Goal: Subscribe to service/newsletter

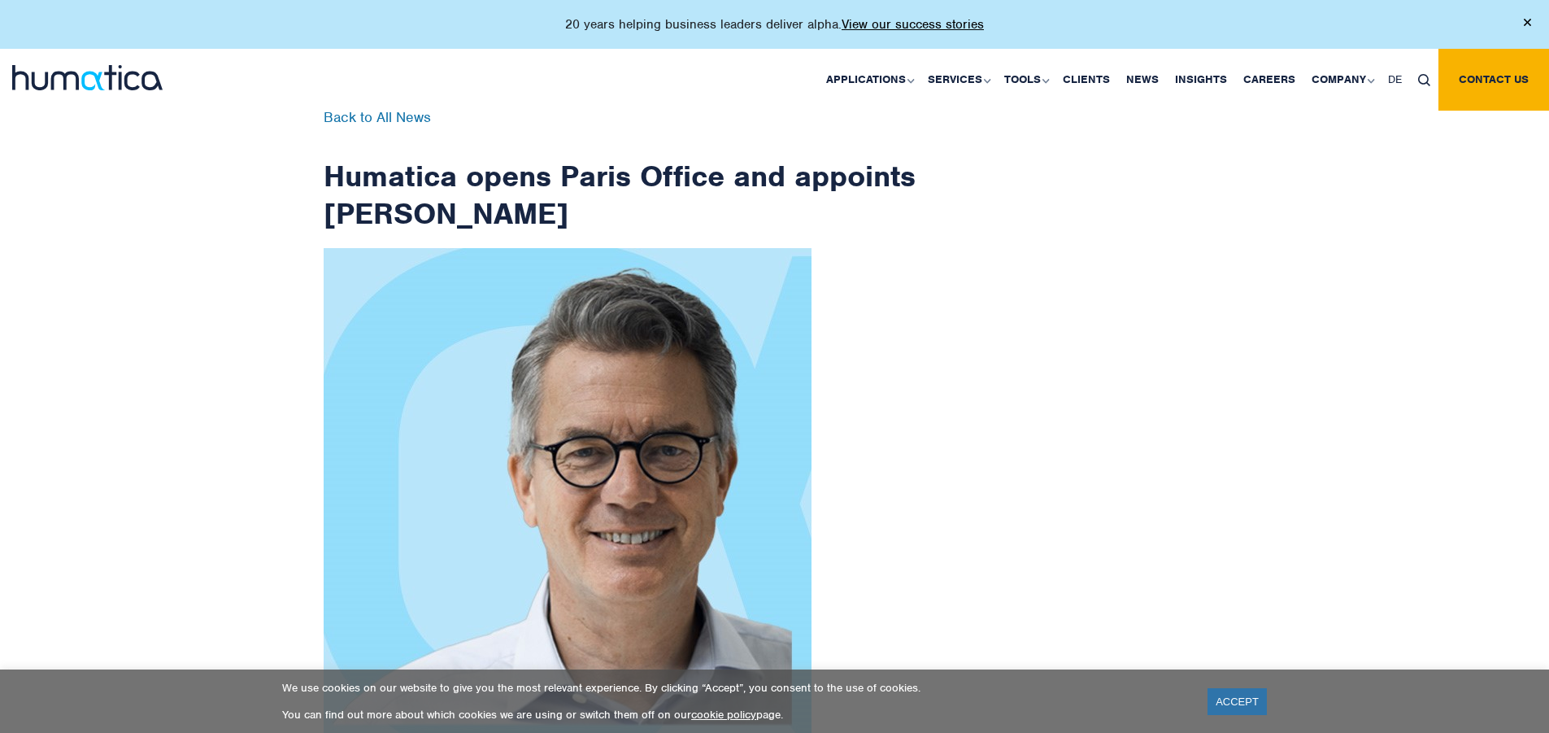
scroll to position [2594, 0]
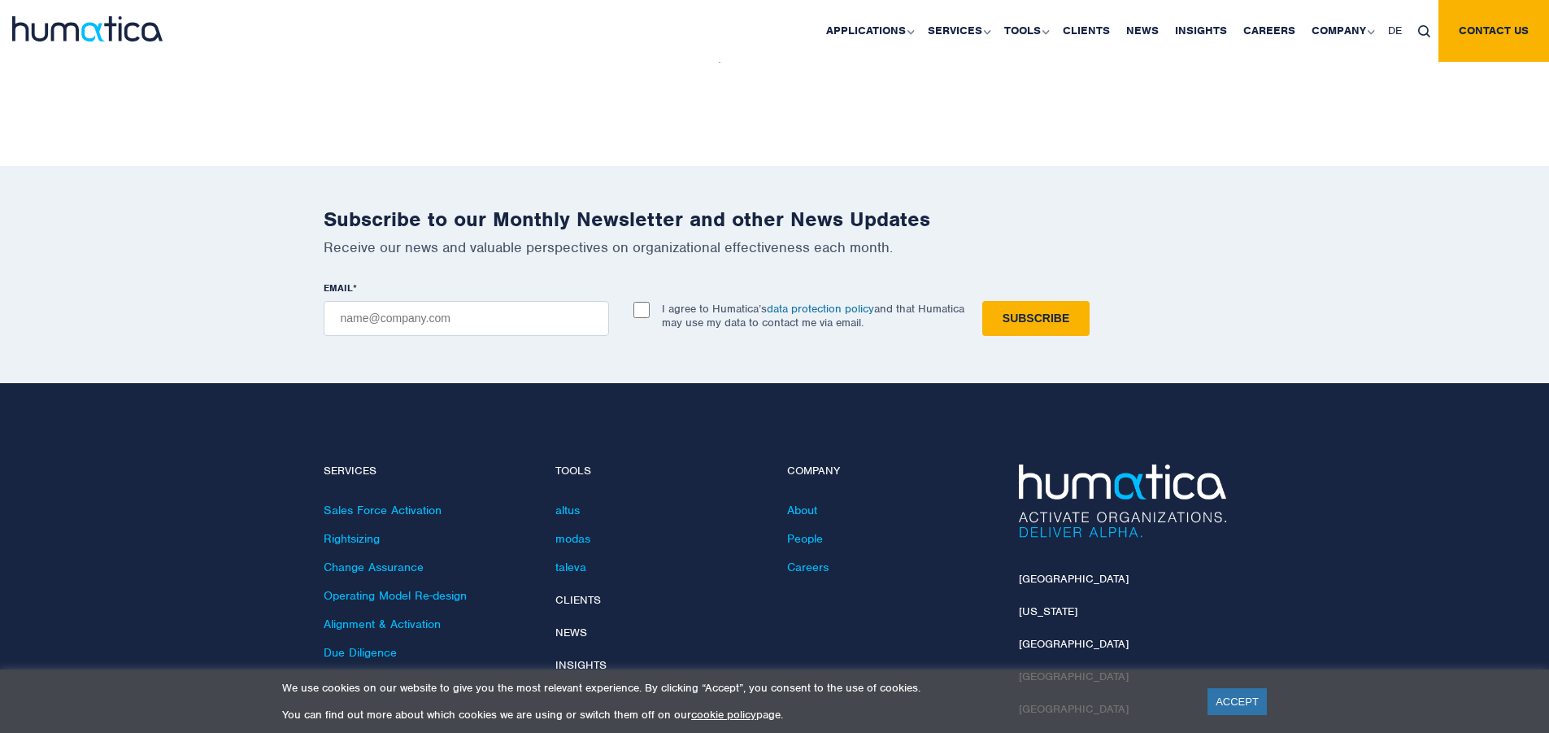
checkbox input "true"
type input "[EMAIL_ADDRESS][DOMAIN_NAME]"
click at [982, 301] on input "Subscribe" at bounding box center [1035, 318] width 107 height 35
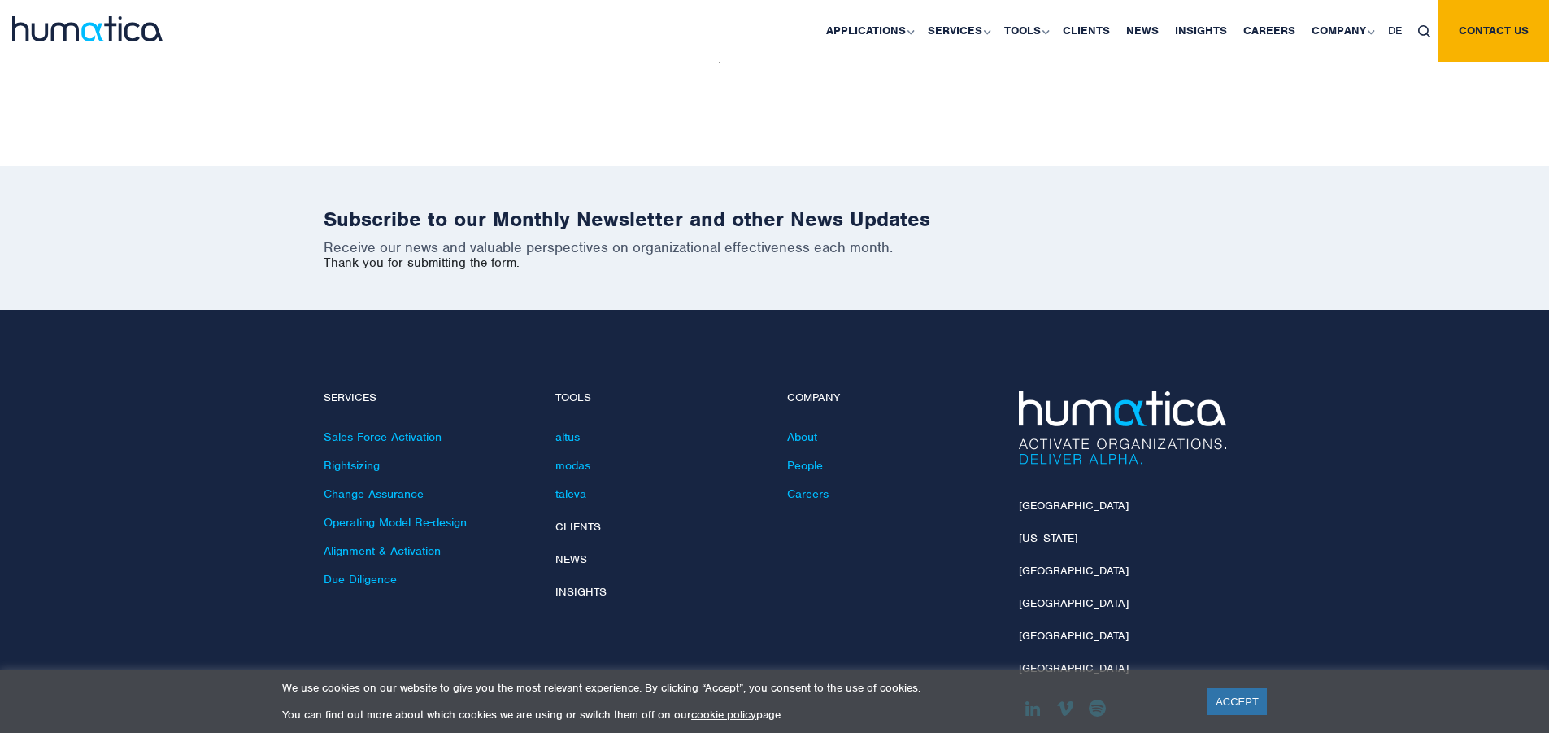
scroll to position [2520, 0]
